Goal: Register for event/course

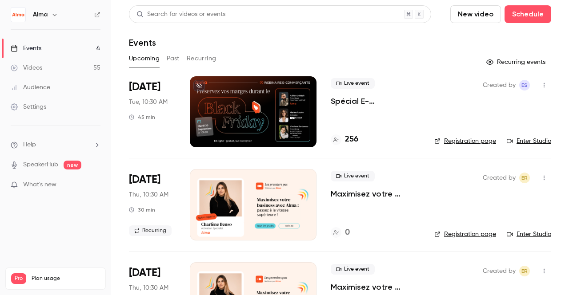
scroll to position [25, 0]
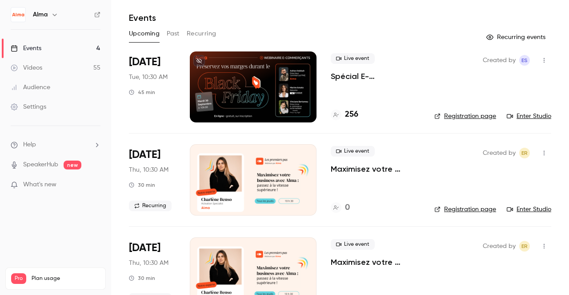
click at [356, 76] on p "Spécial E-commerçants - Sortir de la guerre des prix et préserver ses marges pe…" at bounding box center [374, 76] width 89 height 11
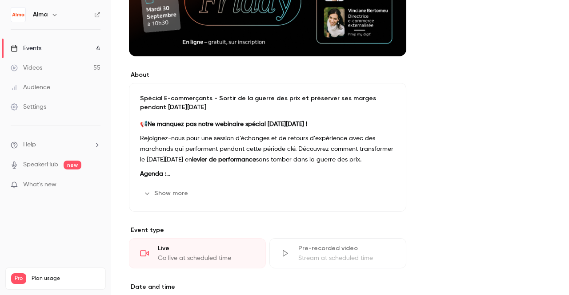
scroll to position [225, 0]
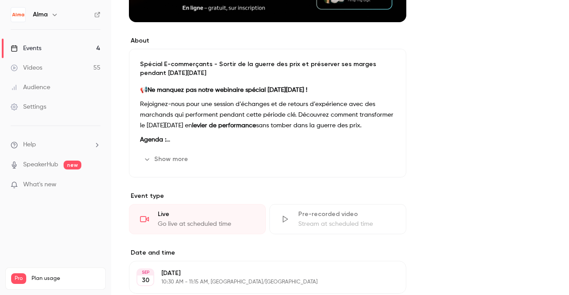
click at [167, 157] on button "Show more" at bounding box center [166, 159] width 53 height 14
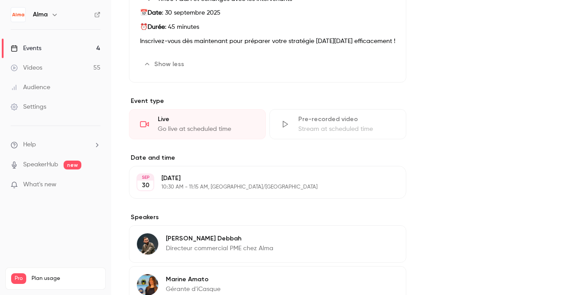
scroll to position [433, 0]
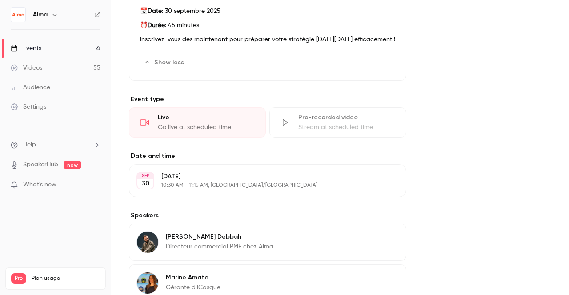
click at [164, 62] on button "Show less" at bounding box center [164, 63] width 49 height 14
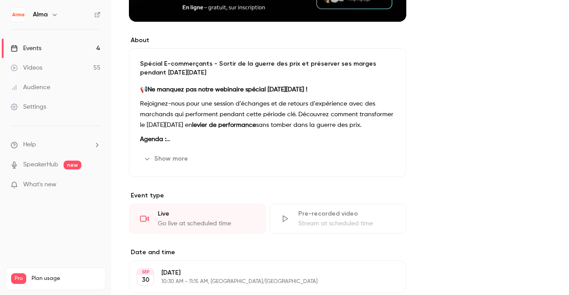
scroll to position [225, 0]
click at [170, 159] on button "Show more" at bounding box center [166, 159] width 53 height 14
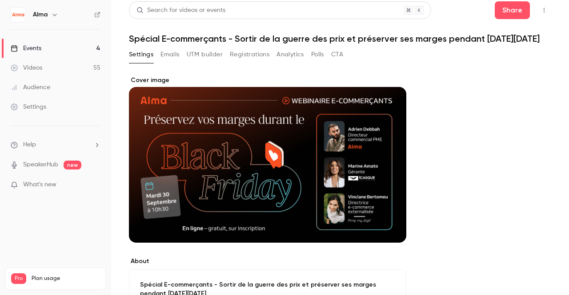
scroll to position [0, 0]
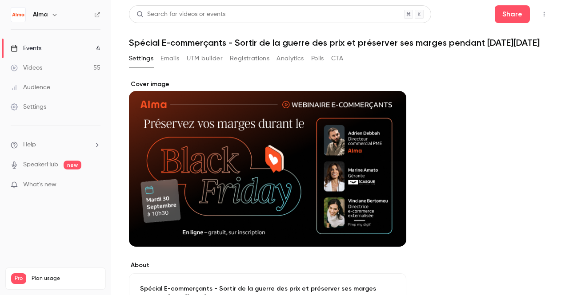
click at [129, 40] on h1 "Spécial E-commerçants - Sortir de la guerre des prix et préserver ses marges pe…" at bounding box center [340, 42] width 422 height 11
click at [525, 42] on h1 "Spécial E-commerçants - Sortir de la guerre des prix et préserver ses marges pe…" at bounding box center [340, 42] width 422 height 11
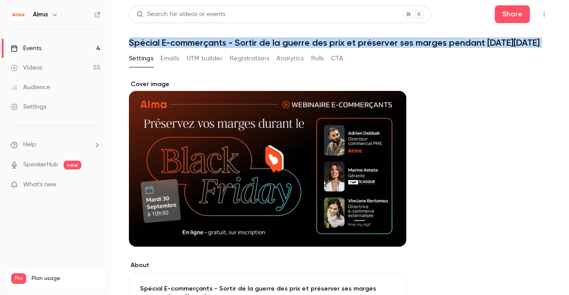
click at [525, 42] on h1 "Spécial E-commerçants - Sortir de la guerre des prix et préserver ses marges pe…" at bounding box center [340, 42] width 422 height 11
click at [503, 42] on h1 "Spécial E-commerçants - Sortir de la guerre des prix et préserver ses marges pe…" at bounding box center [340, 42] width 422 height 11
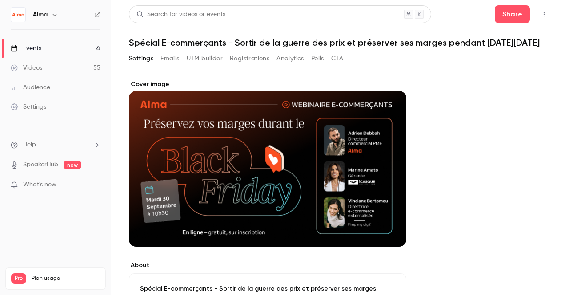
click at [503, 42] on h1 "Spécial E-commerçants - Sortir de la guerre des prix et préserver ses marges pe…" at bounding box center [340, 42] width 422 height 11
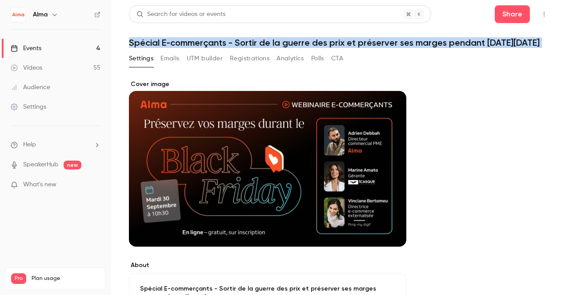
click at [503, 42] on h1 "Spécial E-commerçants - Sortir de la guerre des prix et préserver ses marges pe…" at bounding box center [340, 42] width 422 height 11
click at [471, 41] on h1 "Spécial E-commerçants - Sortir de la guerre des prix et préserver ses marges pe…" at bounding box center [340, 42] width 422 height 11
